Goal: Find specific page/section: Find specific page/section

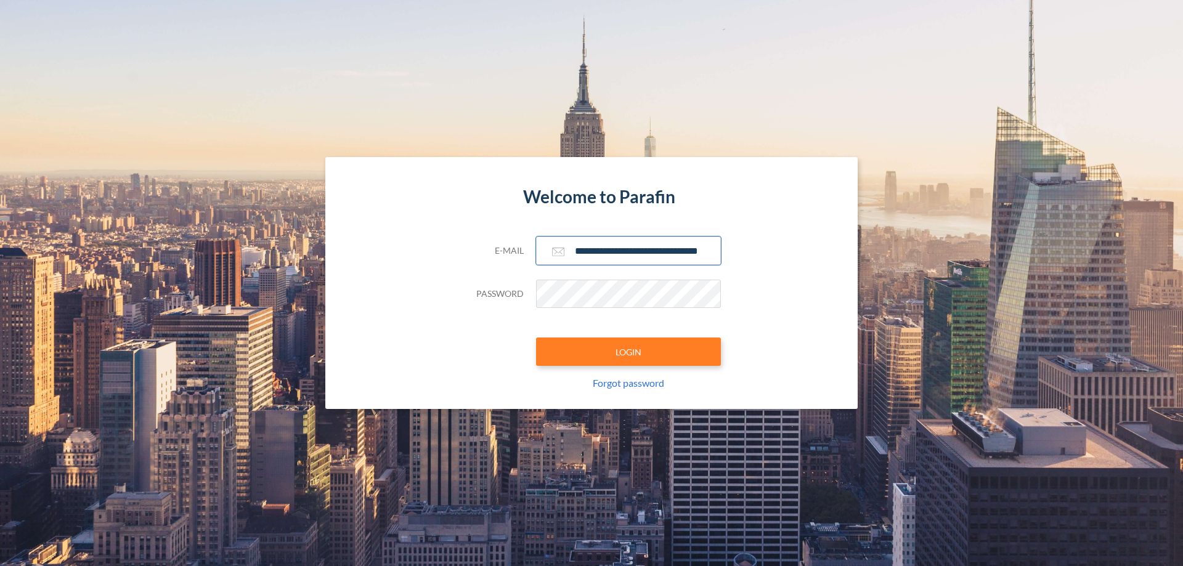
type input "**********"
click at [629, 352] on button "LOGIN" at bounding box center [628, 352] width 185 height 28
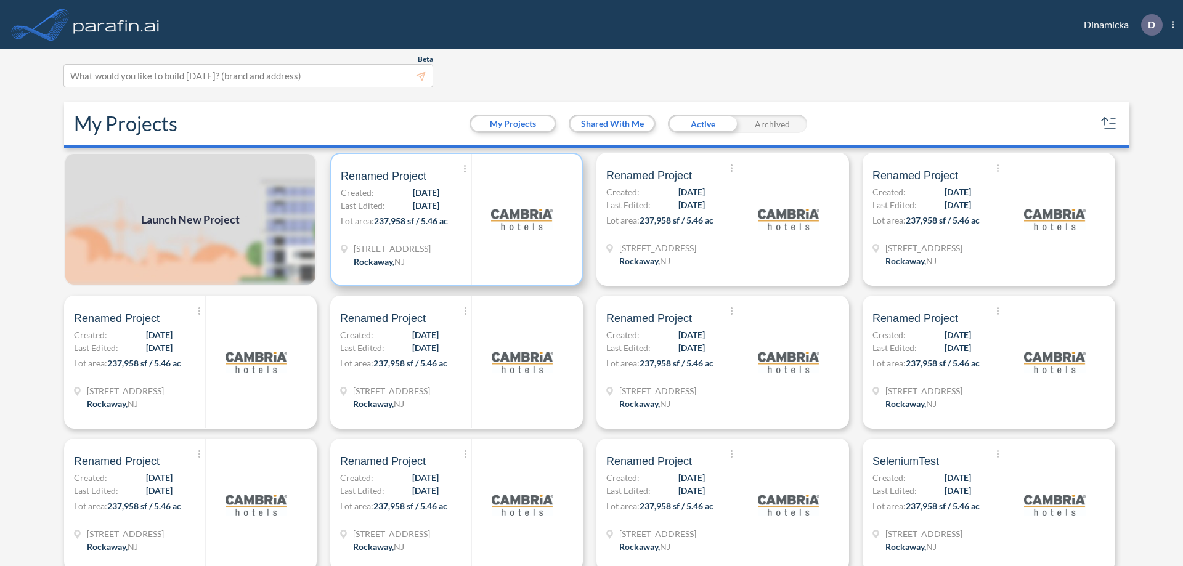
scroll to position [3, 0]
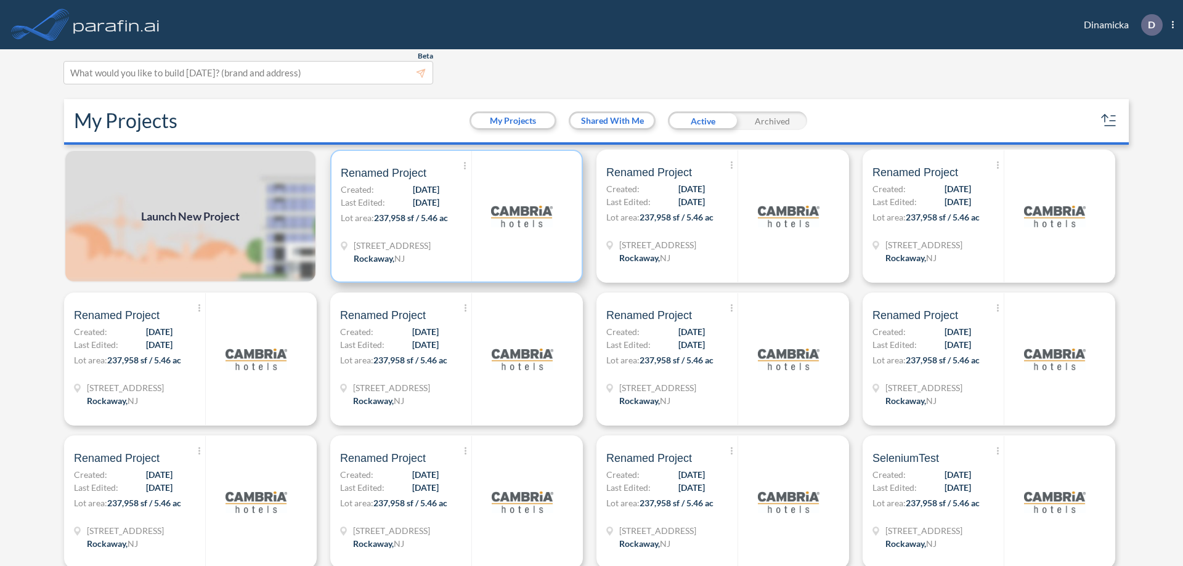
click at [454, 216] on p "Lot area: 237,958 sf / 5.46 ac" at bounding box center [406, 220] width 131 height 18
